Goal: Task Accomplishment & Management: Manage account settings

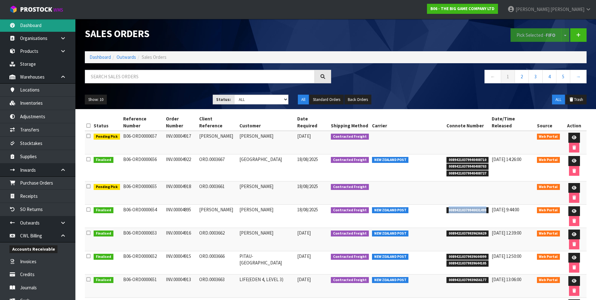
click at [30, 26] on link "Dashboard" at bounding box center [37, 25] width 75 height 13
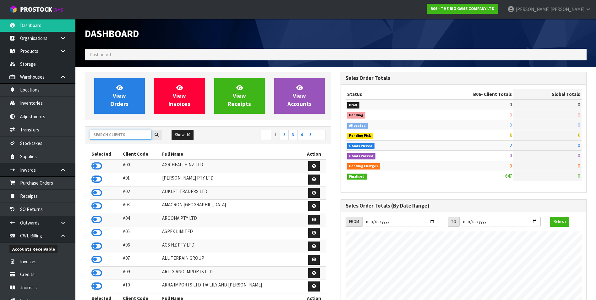
click at [106, 134] on input "text" at bounding box center [121, 135] width 62 height 10
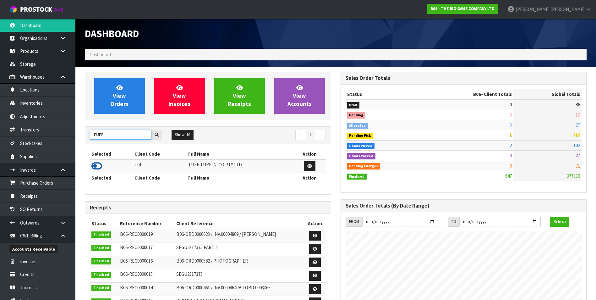
type input "TUFF"
click at [99, 164] on icon at bounding box center [96, 165] width 11 height 9
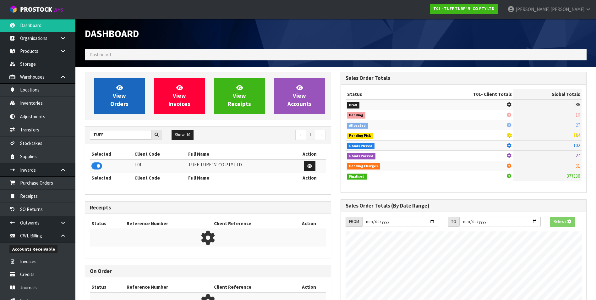
scroll to position [313985, 314121]
click at [125, 97] on span "View Orders" at bounding box center [119, 96] width 18 height 24
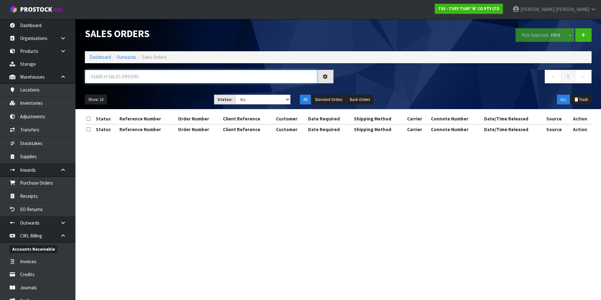
click at [124, 78] on input "text" at bounding box center [201, 77] width 232 height 14
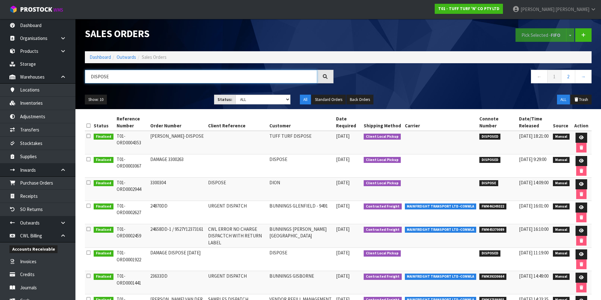
type input "DISPOSE"
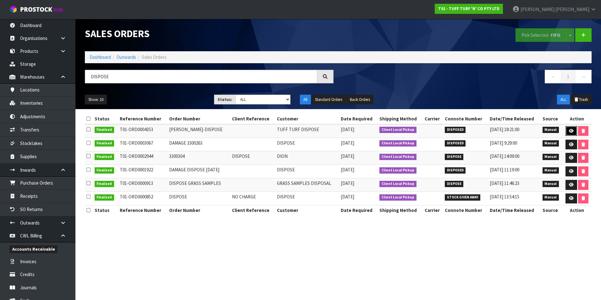
click at [570, 130] on icon at bounding box center [571, 131] width 5 height 4
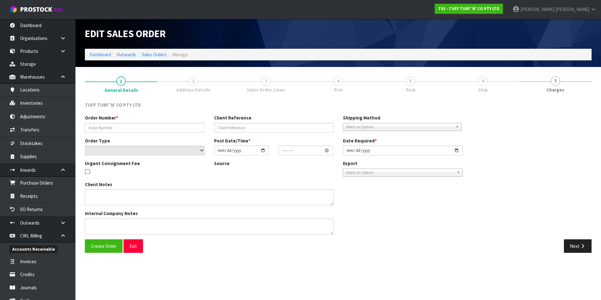
type input "DWAINE-DISPOSE"
select select "number:0"
type input "2025-04-17"
type input "11:34:00.000"
type input "2025-04-28"
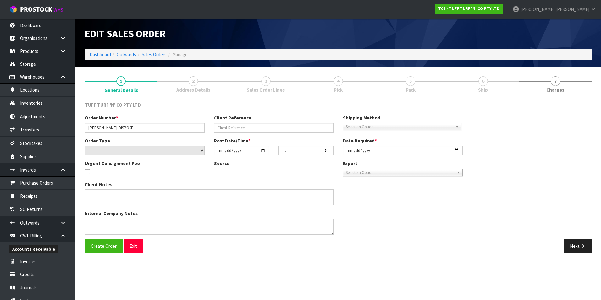
type textarea "PLEASE DISPOSE THIS OFF"
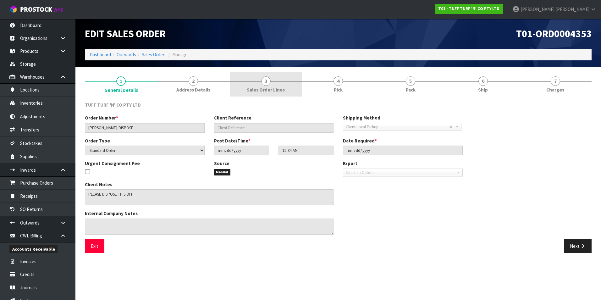
click at [267, 83] on span "3" at bounding box center [265, 80] width 9 height 9
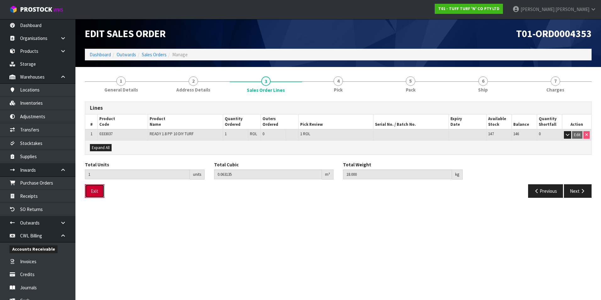
click at [96, 194] on button "Exit" at bounding box center [94, 191] width 19 height 14
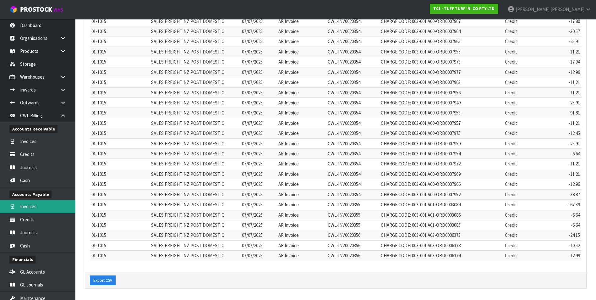
scroll to position [83, 0]
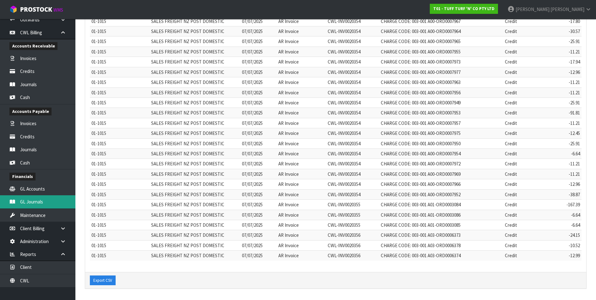
click at [39, 207] on link "GL Journals" at bounding box center [37, 201] width 75 height 13
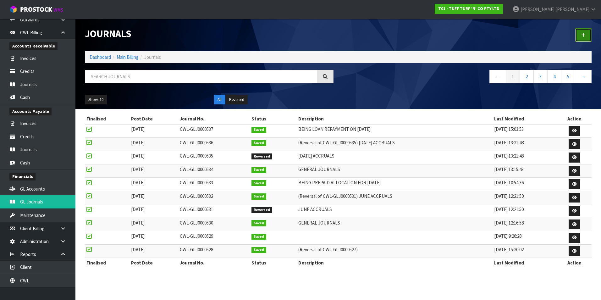
click at [581, 36] on link at bounding box center [583, 35] width 16 height 14
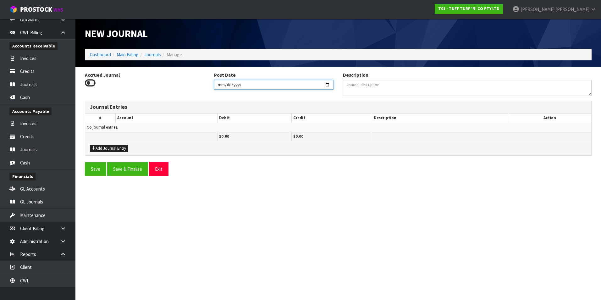
click at [327, 84] on input "[DATE]" at bounding box center [274, 85] width 120 height 10
type input "[DATE]"
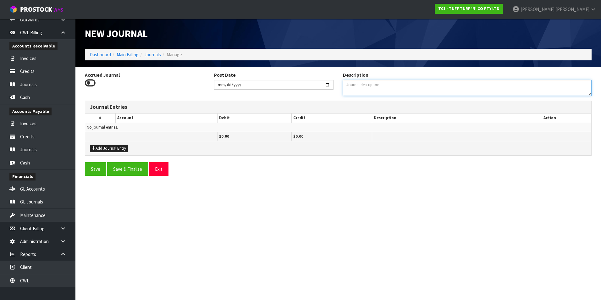
click at [364, 88] on textarea "Description" at bounding box center [467, 88] width 249 height 16
type textarea "GENERAL JOURNALS"
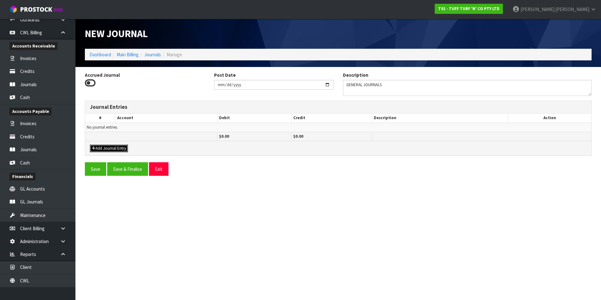
click at [106, 149] on button "Add Journal Entry" at bounding box center [109, 149] width 38 height 8
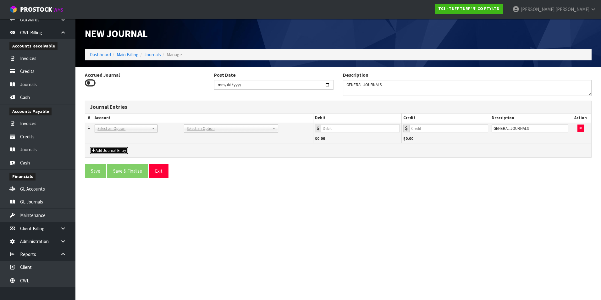
drag, startPoint x: 119, startPoint y: 131, endPoint x: 114, endPoint y: 139, distance: 8.9
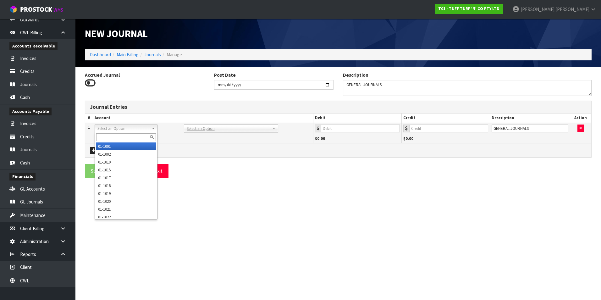
click at [113, 139] on input "text" at bounding box center [126, 137] width 60 height 8
type input "3810"
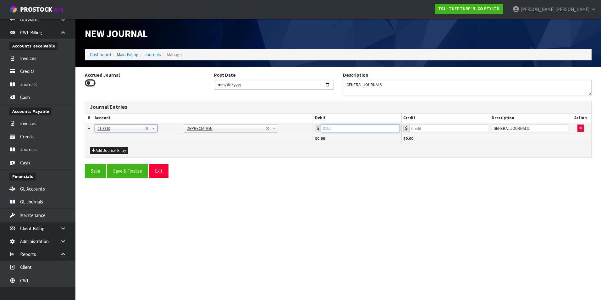
click at [373, 130] on input "number" at bounding box center [360, 128] width 79 height 8
type input "306"
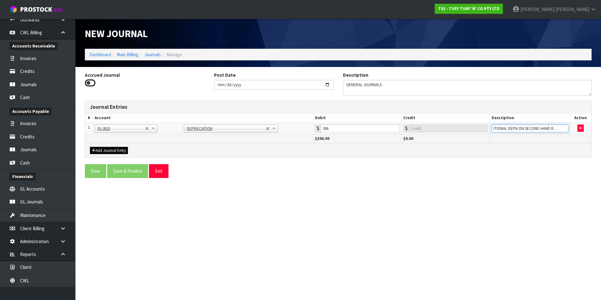
type input "ADDITIONAL DEPN ON SECOND HAND RACKING"
click at [108, 151] on button "Add Journal Entry" at bounding box center [109, 151] width 38 height 8
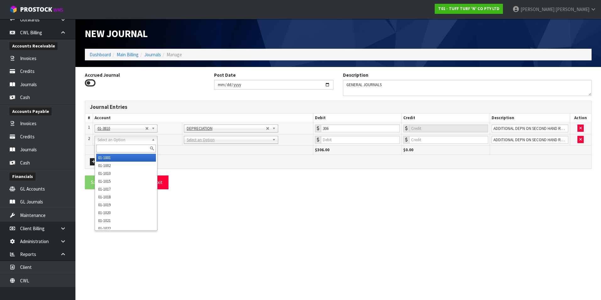
click at [103, 147] on input "text" at bounding box center [126, 149] width 60 height 8
type input "9231"
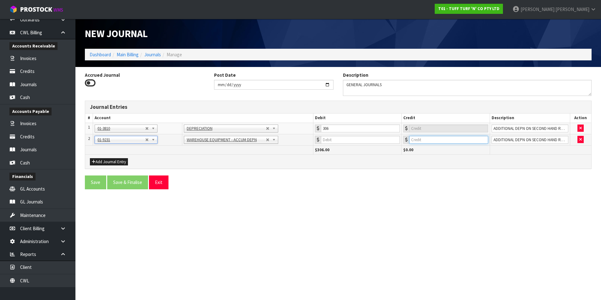
click at [439, 140] on input "number" at bounding box center [448, 140] width 79 height 8
type input "306"
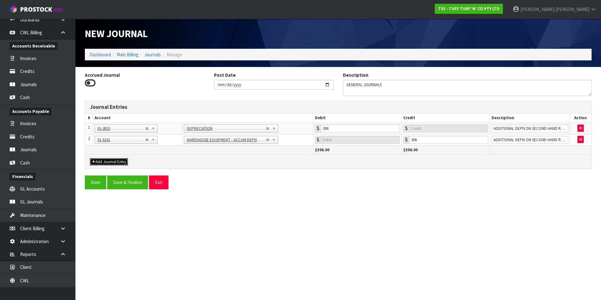
click at [102, 162] on button "Add Journal Entry" at bounding box center [109, 162] width 38 height 8
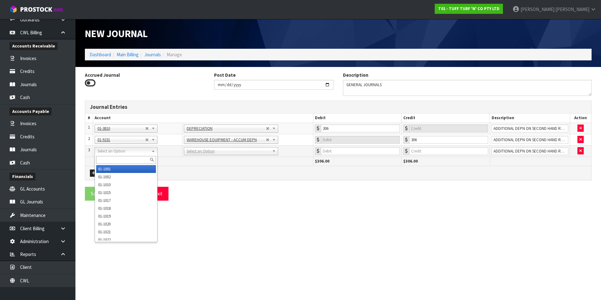
click at [106, 160] on input "text" at bounding box center [126, 160] width 60 height 8
type input "9531"
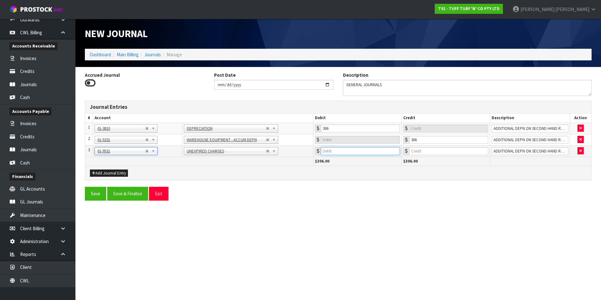
click at [360, 149] on input "number" at bounding box center [360, 151] width 79 height 8
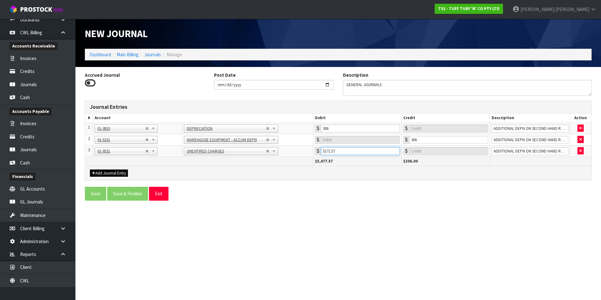
type input "5171.57"
click at [114, 172] on button "Add Journal Entry" at bounding box center [109, 173] width 38 height 8
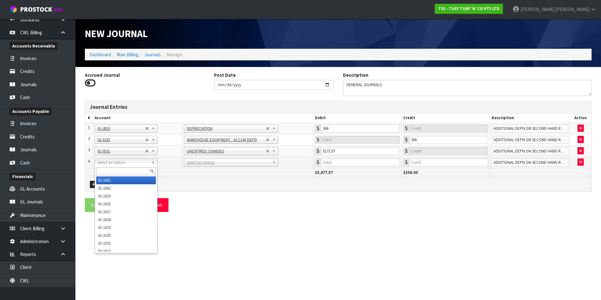
click at [100, 169] on input "text" at bounding box center [126, 171] width 60 height 8
type input "9530"
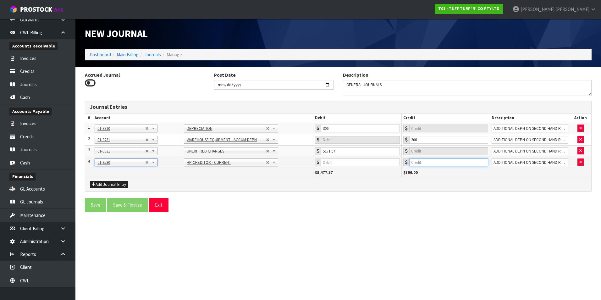
click at [424, 158] on input "number" at bounding box center [448, 162] width 79 height 8
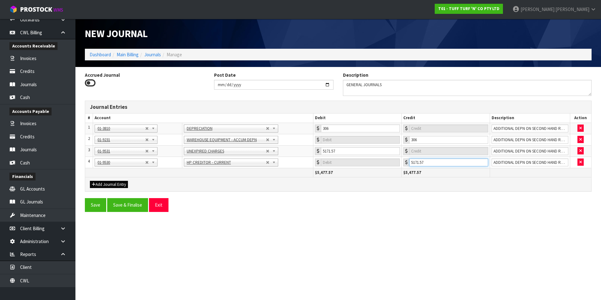
type input "5171.57"
click at [108, 184] on button "Add Journal Entry" at bounding box center [109, 185] width 38 height 8
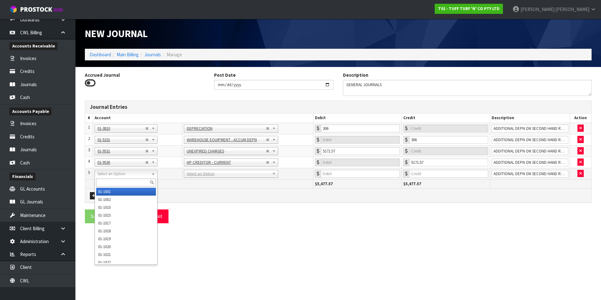
click at [103, 180] on input "text" at bounding box center [126, 183] width 60 height 8
type input "3840"
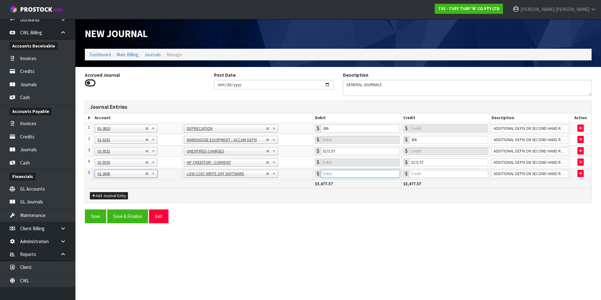
click at [378, 174] on input "number" at bounding box center [360, 174] width 79 height 8
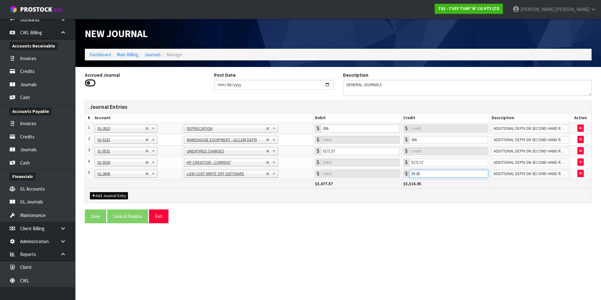
type input "39.38"
click at [115, 194] on button "Add Journal Entry" at bounding box center [109, 196] width 38 height 8
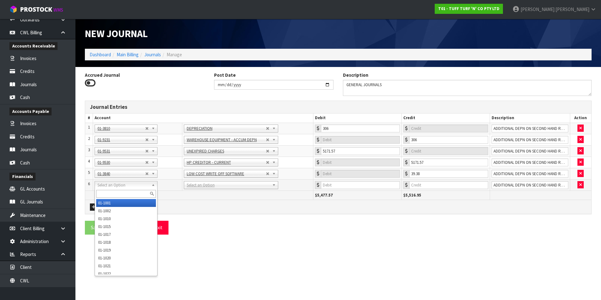
click at [109, 193] on input "text" at bounding box center [126, 194] width 60 height 8
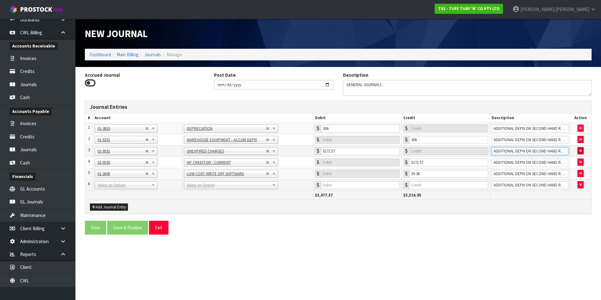
scroll to position [0, 11]
drag, startPoint x: 498, startPoint y: 149, endPoint x: 579, endPoint y: 151, distance: 81.8
click at [579, 151] on tr "3 01-1001 01-1002 01-1010 01-1015 01-1017 01-1018 01-1019 01-1020 01-1021 01-10…" at bounding box center [338, 150] width 506 height 11
drag, startPoint x: 567, startPoint y: 150, endPoint x: 494, endPoint y: 152, distance: 73.3
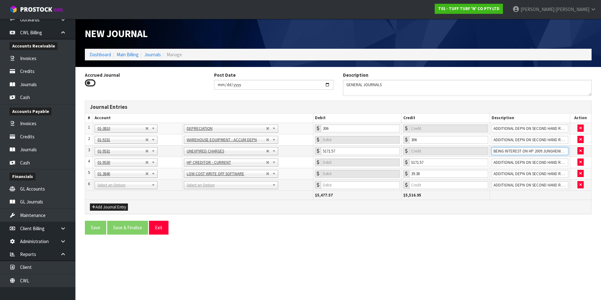
click at [487, 154] on tr "3 01-1001 01-1002 01-1010 01-1015 01-1017 01-1018 01-1019 01-1020 01-1021 01-10…" at bounding box center [338, 150] width 506 height 11
type input "BEING INTEREST ON HP 2009 JUNGHENIRICH"
click at [527, 161] on input "ADDITIONAL DEPN ON SECOND HAND RACKING" at bounding box center [530, 162] width 77 height 8
type input "A"
paste input "BEING INTEREST ON HP 2009 JUNGHENIRICH"
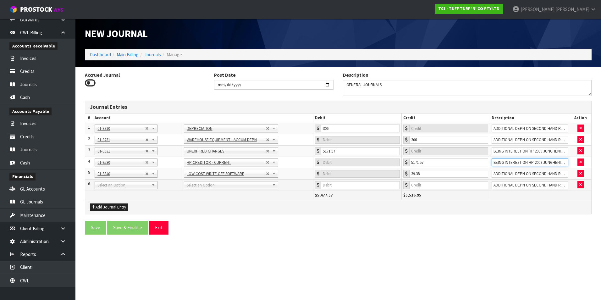
scroll to position [0, 8]
type input "BEING INTEREST ON HP 2009 JUNGHENIRICH"
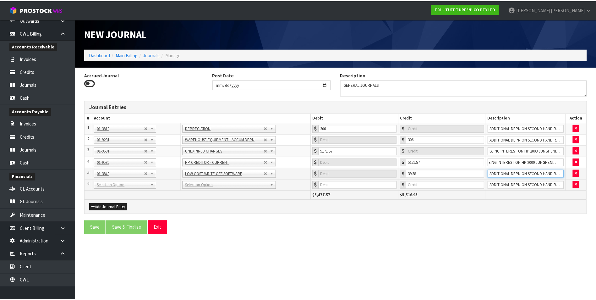
scroll to position [0, 0]
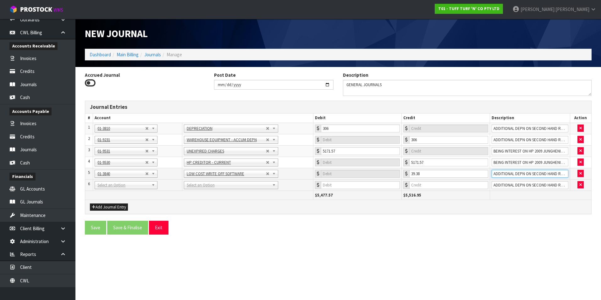
click at [498, 173] on input "ADDITIONAL DEPN ON SECOND HAND RACKING" at bounding box center [530, 174] width 77 height 8
type input "G"
drag, startPoint x: 566, startPoint y: 176, endPoint x: 497, endPoint y: 175, distance: 68.9
click at [496, 175] on input "TO CORRECT FOR OPEN AI IN TWICE" at bounding box center [530, 174] width 77 height 8
type input "TO CORRECT FOR OPEN AI IN TWICE"
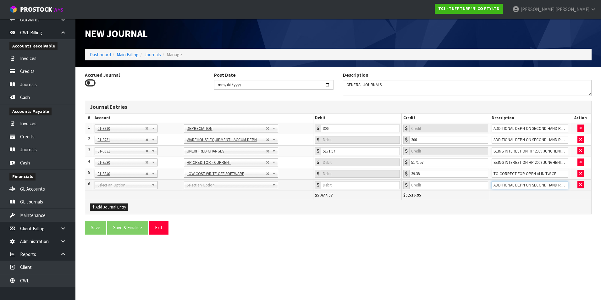
drag, startPoint x: 498, startPoint y: 183, endPoint x: 504, endPoint y: 181, distance: 6.2
click at [500, 182] on input "ADDITIONAL DEPN ON SECOND HAND RACKING" at bounding box center [530, 185] width 77 height 8
type input "G"
paste input "TO CORRECT FOR OPEN AI IN TWICE"
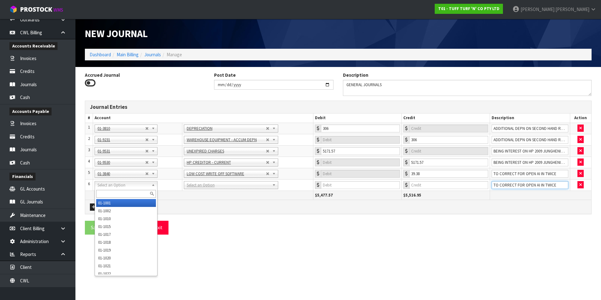
drag, startPoint x: 124, startPoint y: 185, endPoint x: 110, endPoint y: 198, distance: 19.3
type input "TO CORRECT FOR OPEN AI IN TWICE"
click at [106, 195] on input "text" at bounding box center [126, 194] width 60 height 8
type input "9540"
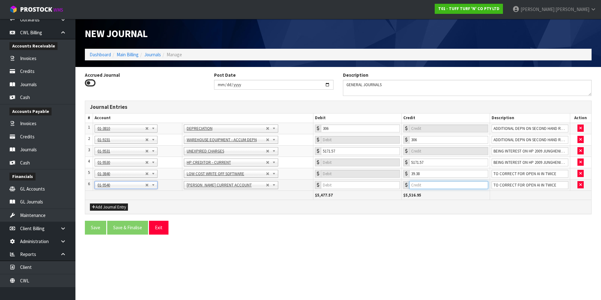
click at [427, 185] on input "number" at bounding box center [448, 185] width 79 height 8
click at [392, 185] on input "number" at bounding box center [360, 185] width 79 height 8
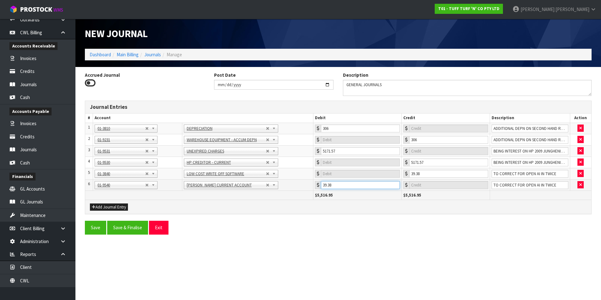
type input "39.38"
click at [132, 229] on button "Save & Finalise" at bounding box center [127, 228] width 41 height 14
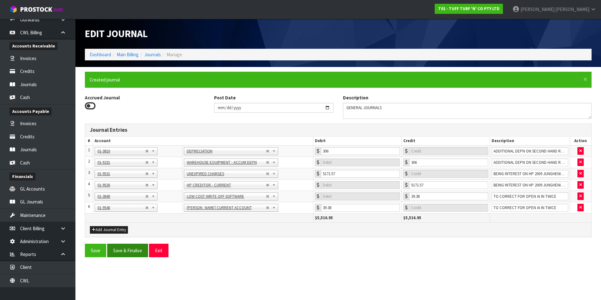
type input "0"
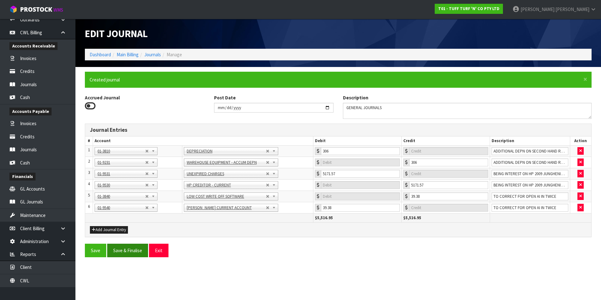
type input "0"
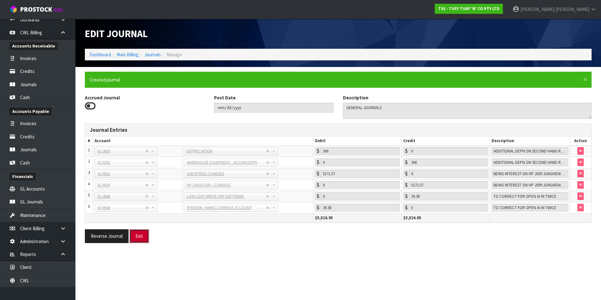
click at [141, 234] on button "Exit" at bounding box center [139, 236] width 19 height 14
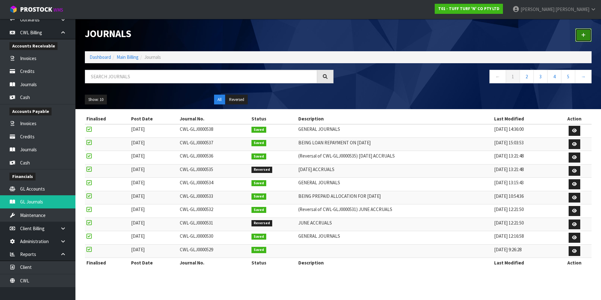
click at [584, 37] on icon at bounding box center [583, 35] width 4 height 5
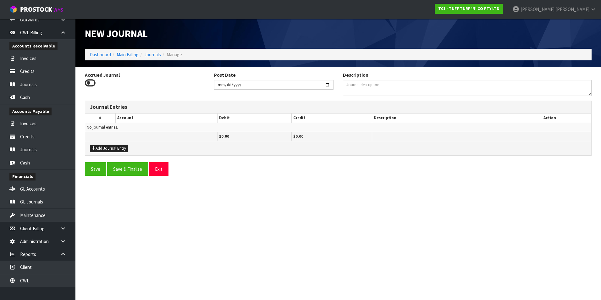
click at [92, 83] on icon at bounding box center [90, 82] width 11 height 9
click at [0, 0] on input "Accrued Journal" at bounding box center [0, 0] width 0 height 0
click at [257, 86] on input "[DATE]" at bounding box center [274, 85] width 120 height 10
click at [328, 84] on input "[DATE]" at bounding box center [274, 85] width 120 height 10
type input "[DATE]"
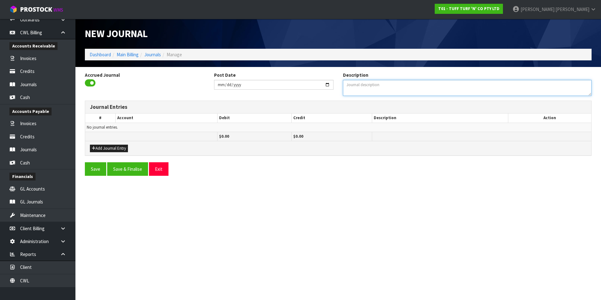
click at [368, 85] on textarea "Description" at bounding box center [467, 88] width 249 height 16
type textarea "ACCRUALS"
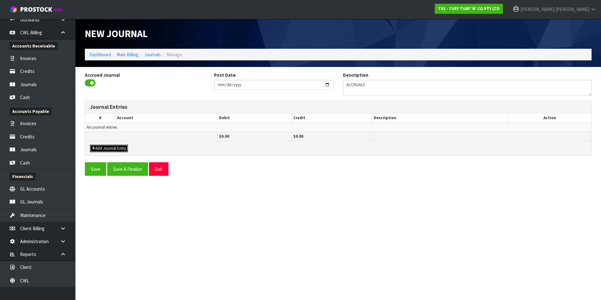
click at [105, 148] on button "Add Journal Entry" at bounding box center [109, 149] width 38 height 8
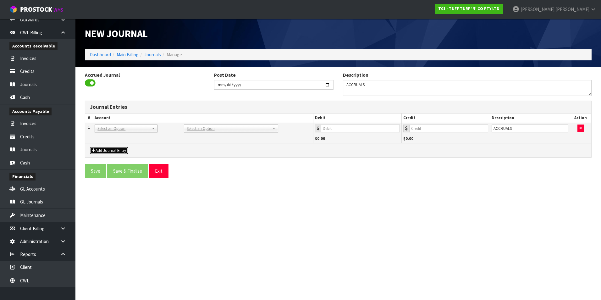
drag, startPoint x: 110, startPoint y: 129, endPoint x: 106, endPoint y: 135, distance: 7.4
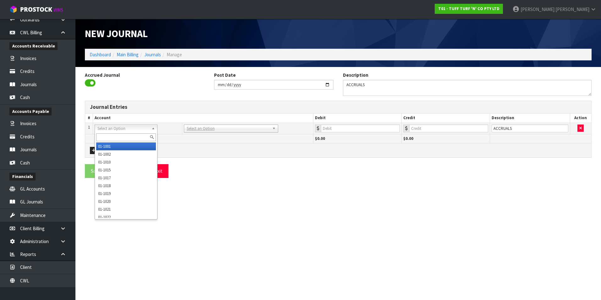
click at [102, 136] on input "text" at bounding box center [126, 137] width 60 height 8
type input "3513"
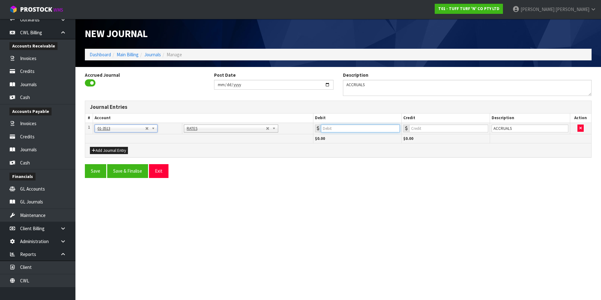
click at [355, 129] on input "number" at bounding box center [360, 128] width 79 height 8
type input "3185.53"
click at [517, 127] on input "ACCRUALS" at bounding box center [530, 128] width 77 height 8
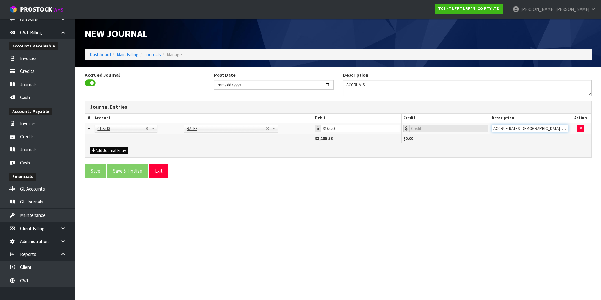
type input "ACCRUE RATES [DEMOGRAPHIC_DATA] [PERSON_NAME]"
click at [107, 150] on button "Add Journal Entry" at bounding box center [109, 151] width 38 height 8
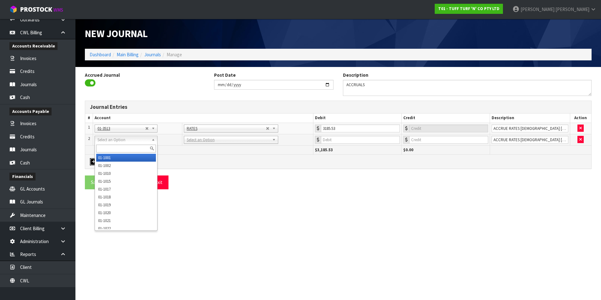
drag, startPoint x: 112, startPoint y: 140, endPoint x: 106, endPoint y: 148, distance: 10.1
click at [104, 148] on input "text" at bounding box center [126, 149] width 60 height 8
type input "9521"
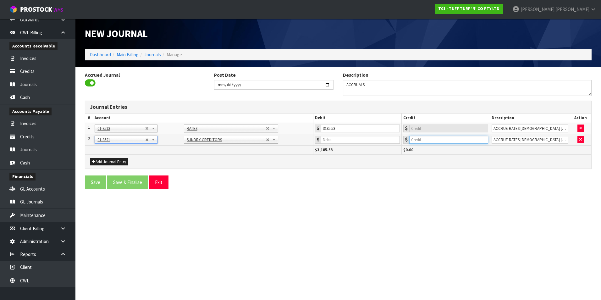
click at [433, 141] on input "number" at bounding box center [448, 140] width 79 height 8
type input "3185.53"
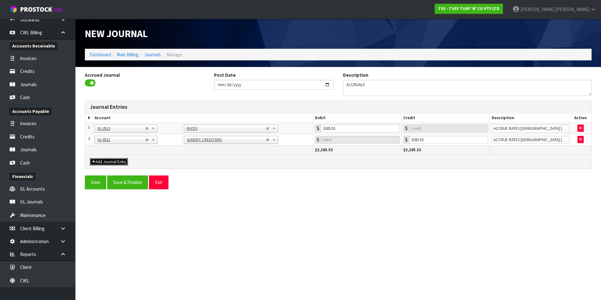
click at [108, 162] on button "Add Journal Entry" at bounding box center [109, 162] width 38 height 8
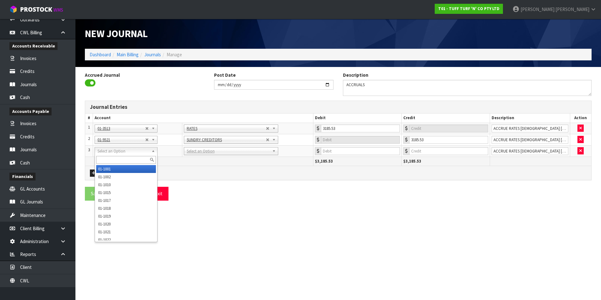
click at [110, 159] on input "text" at bounding box center [126, 160] width 60 height 8
type input "3545"
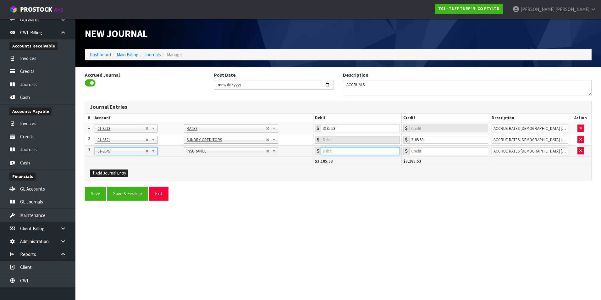
click at [381, 150] on input "number" at bounding box center [360, 151] width 79 height 8
type input "6000"
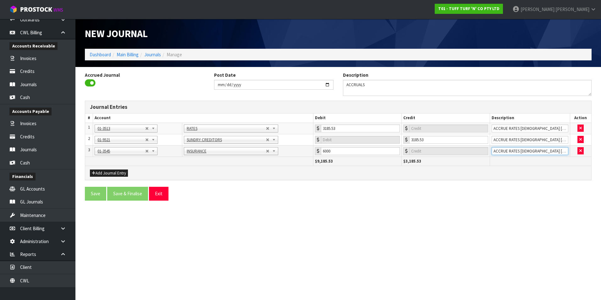
click at [554, 151] on input "ACCRUE RATES [DEMOGRAPHIC_DATA] [PERSON_NAME]" at bounding box center [530, 151] width 77 height 8
type input "ACCRUE INSURANCE ELANTIS [DATE]"
click at [98, 171] on button "Add Journal Entry" at bounding box center [109, 173] width 38 height 8
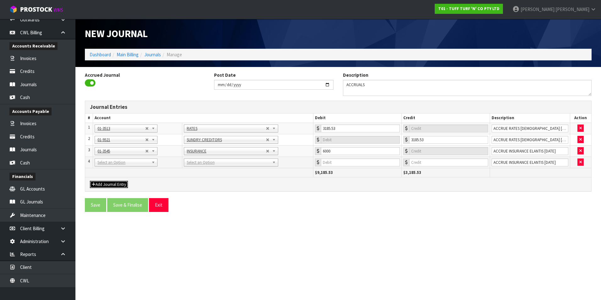
drag, startPoint x: 106, startPoint y: 163, endPoint x: 105, endPoint y: 168, distance: 4.8
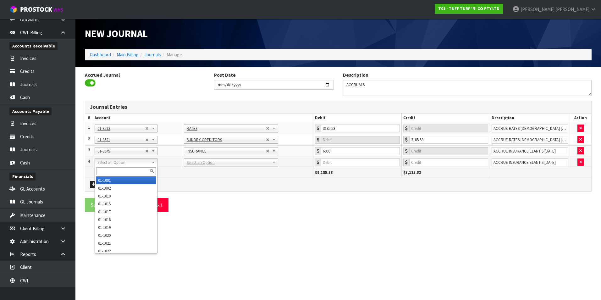
click at [105, 169] on input "text" at bounding box center [126, 171] width 60 height 8
type input "9521"
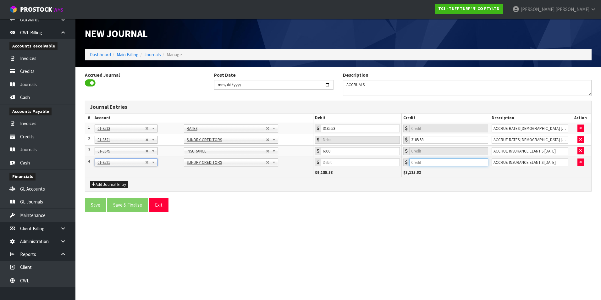
click at [420, 161] on input "number" at bounding box center [448, 162] width 79 height 8
type input "6000"
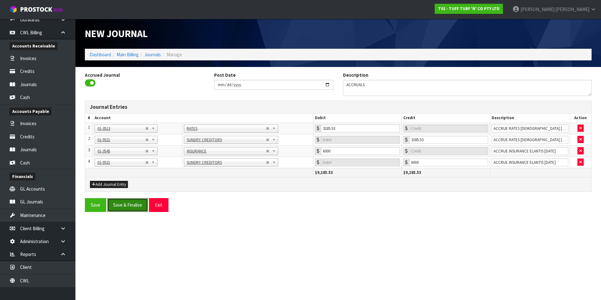
click at [131, 207] on button "Save & Finalise" at bounding box center [127, 205] width 41 height 14
type input "0"
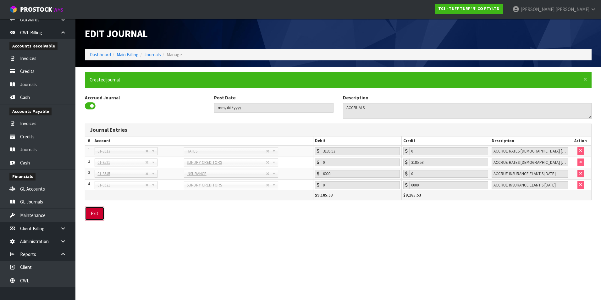
click at [96, 213] on button "Exit" at bounding box center [94, 214] width 19 height 14
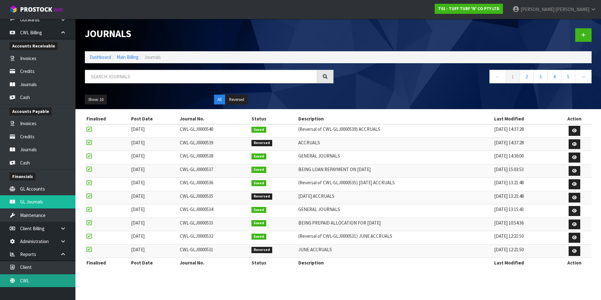
click at [49, 285] on link "CWL" at bounding box center [37, 280] width 75 height 13
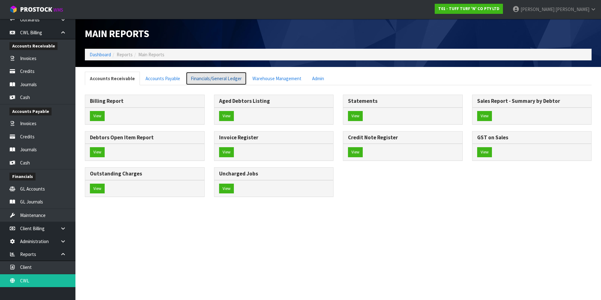
click at [204, 78] on link "Financials/General Ledger" at bounding box center [216, 79] width 61 height 14
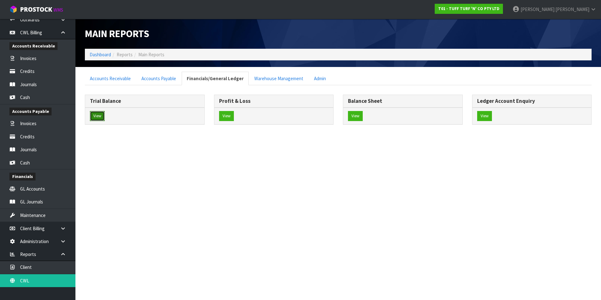
click at [99, 115] on button "View" at bounding box center [97, 116] width 15 height 10
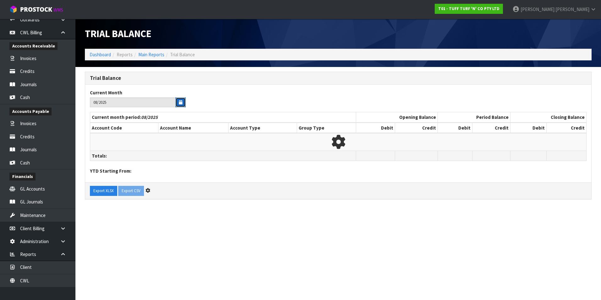
click at [181, 102] on icon "button" at bounding box center [180, 102] width 3 height 4
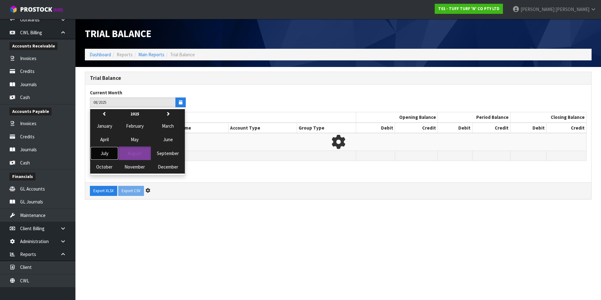
click at [107, 154] on span "July" at bounding box center [105, 153] width 8 height 6
type input "07/2025"
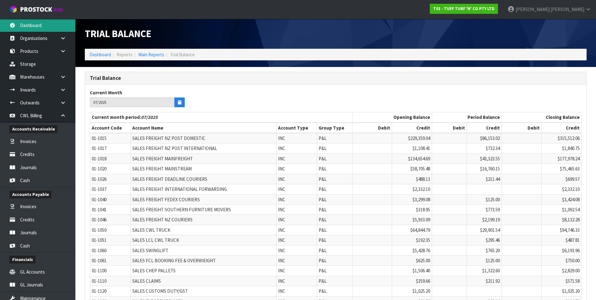
click at [39, 24] on link "Dashboard" at bounding box center [37, 25] width 75 height 13
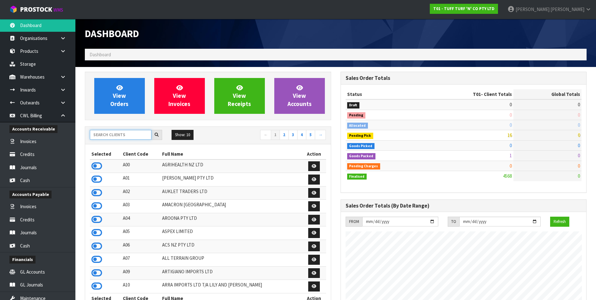
click at [131, 134] on input "text" at bounding box center [121, 135] width 62 height 10
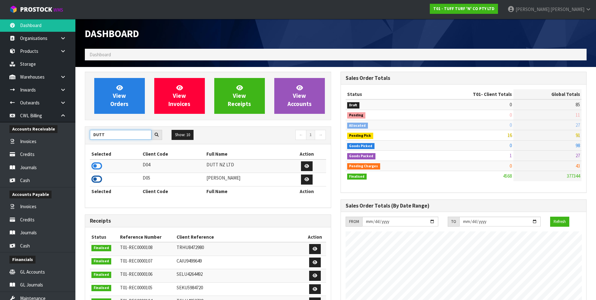
type input "DUTT"
click at [97, 180] on icon at bounding box center [96, 178] width 11 height 9
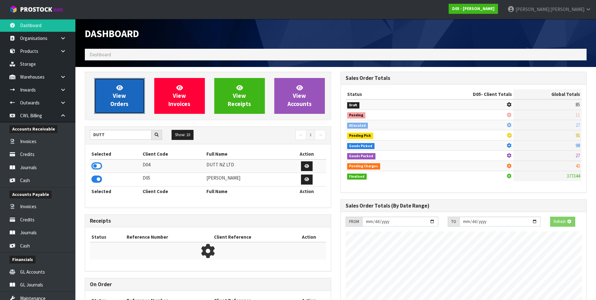
scroll to position [550, 256]
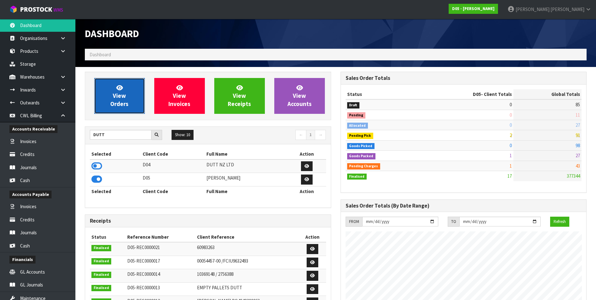
click at [115, 100] on span "View Orders" at bounding box center [119, 96] width 18 height 24
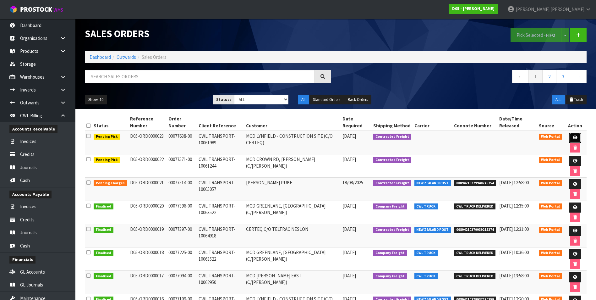
click at [577, 136] on icon at bounding box center [575, 137] width 5 height 4
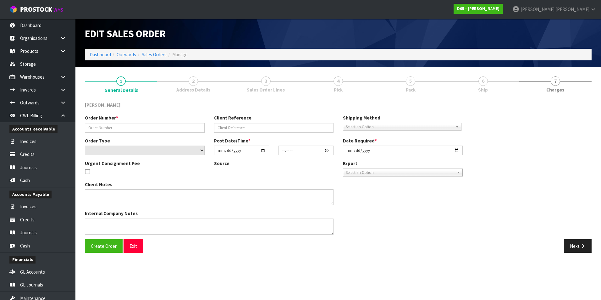
type input "00077638-00"
type input "CWL TRANSPORT-10061989"
select select "number:0"
type input "[DATE]"
type input "14:34:00.000"
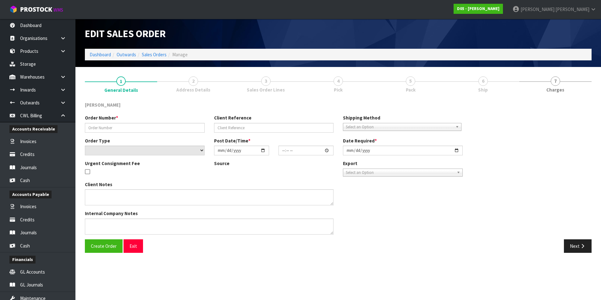
type input "[DATE]"
type textarea "PLEASE DELIVER [DATE] URGENT"
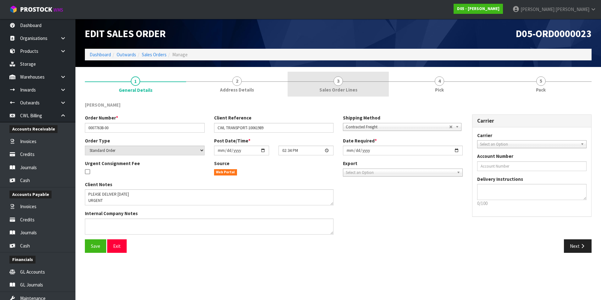
click at [336, 82] on span "3" at bounding box center [338, 80] width 9 height 9
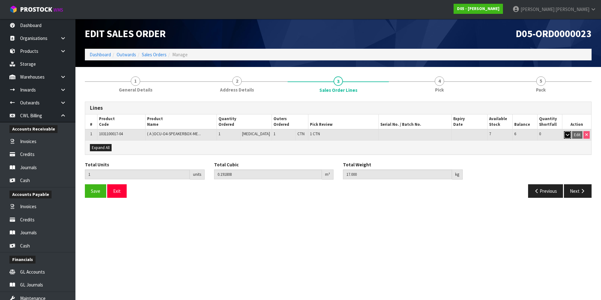
click at [566, 134] on icon "button" at bounding box center [567, 135] width 3 height 4
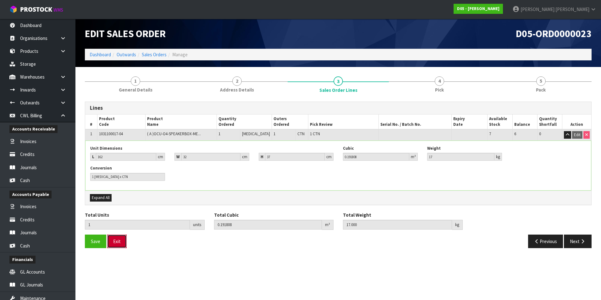
click at [116, 243] on button "Exit" at bounding box center [116, 242] width 19 height 14
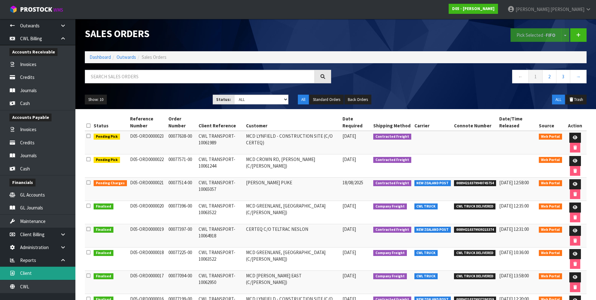
scroll to position [83, 0]
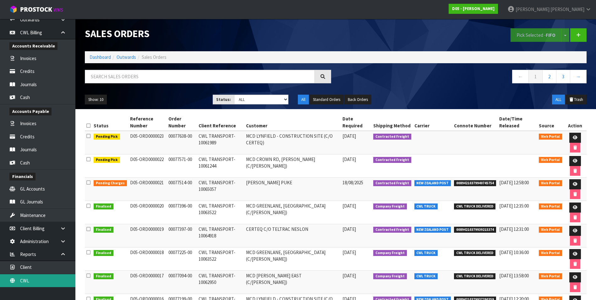
click at [42, 282] on link "CWL" at bounding box center [37, 280] width 75 height 13
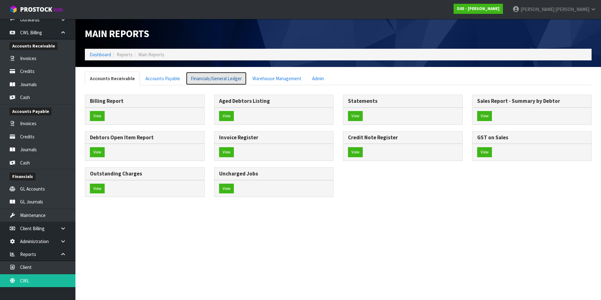
click at [216, 80] on link "Financials/General Ledger" at bounding box center [216, 79] width 61 height 14
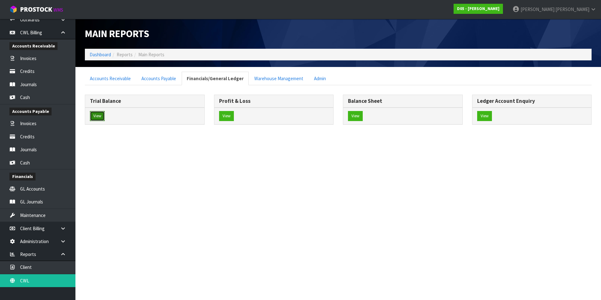
click at [93, 116] on button "View" at bounding box center [97, 116] width 15 height 10
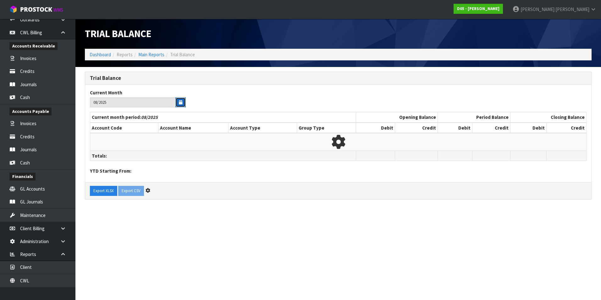
click at [180, 102] on icon "button" at bounding box center [180, 102] width 3 height 4
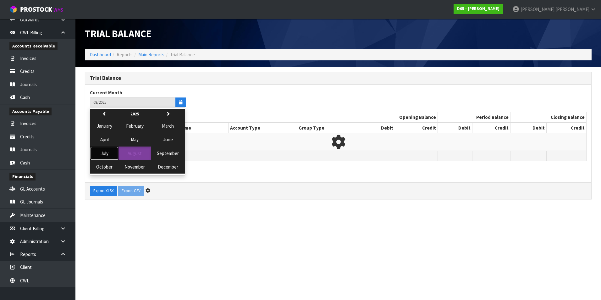
click at [105, 154] on span "July" at bounding box center [105, 153] width 8 height 6
type input "07/2025"
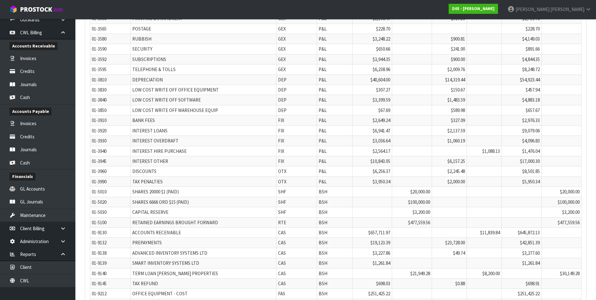
scroll to position [1544, 0]
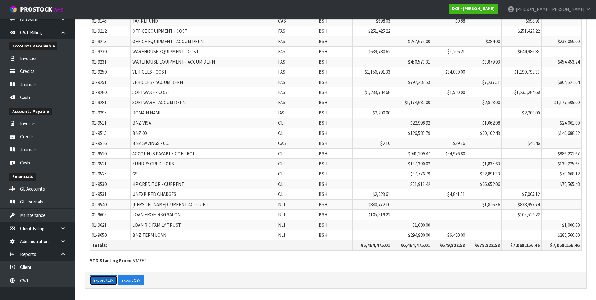
click at [103, 280] on button "Export XLSX" at bounding box center [103, 280] width 27 height 10
